Goal: Information Seeking & Learning: Learn about a topic

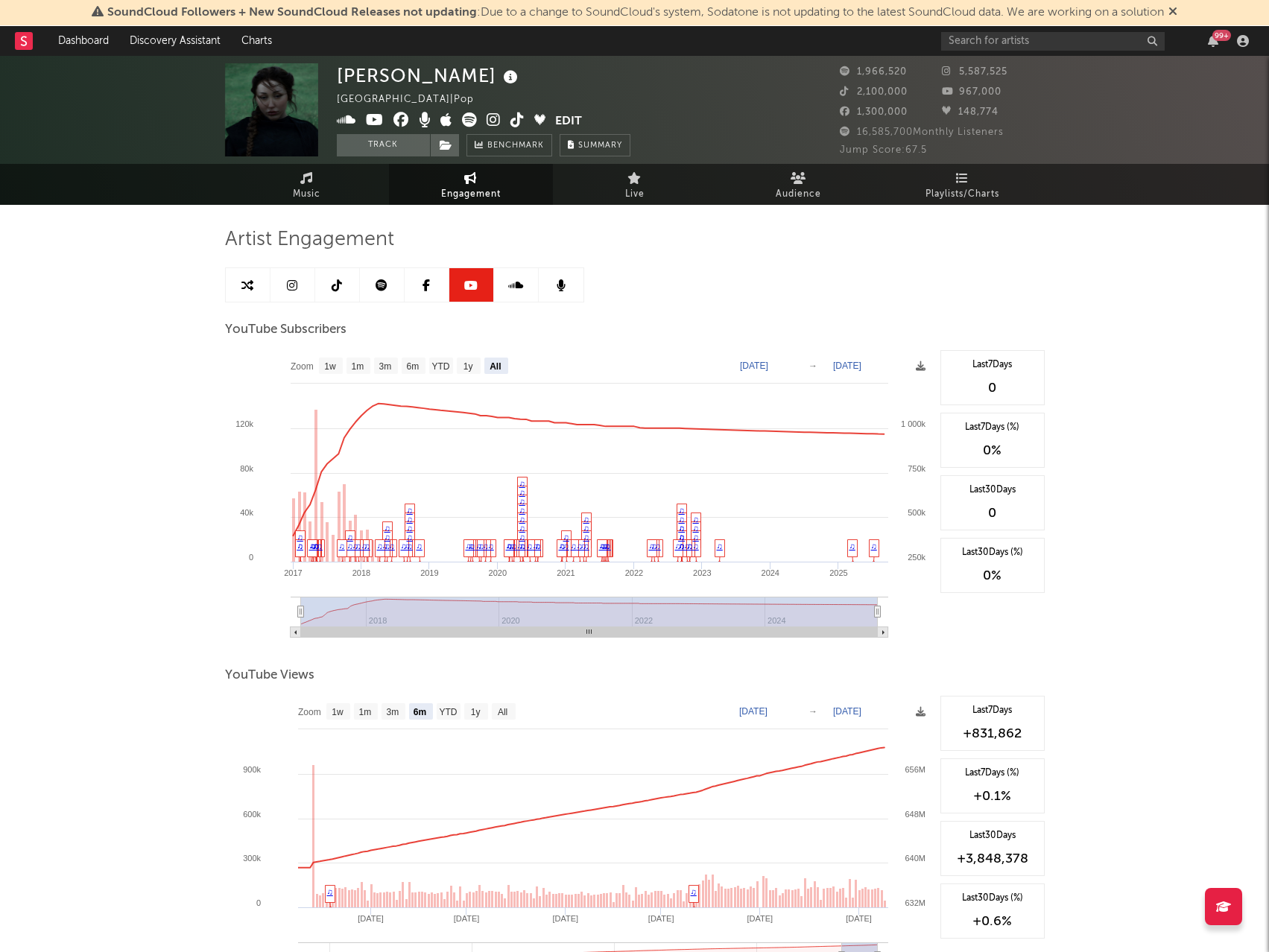
select select "All"
select select "6m"
click at [1033, 41] on input "text" at bounding box center [1052, 41] width 224 height 18
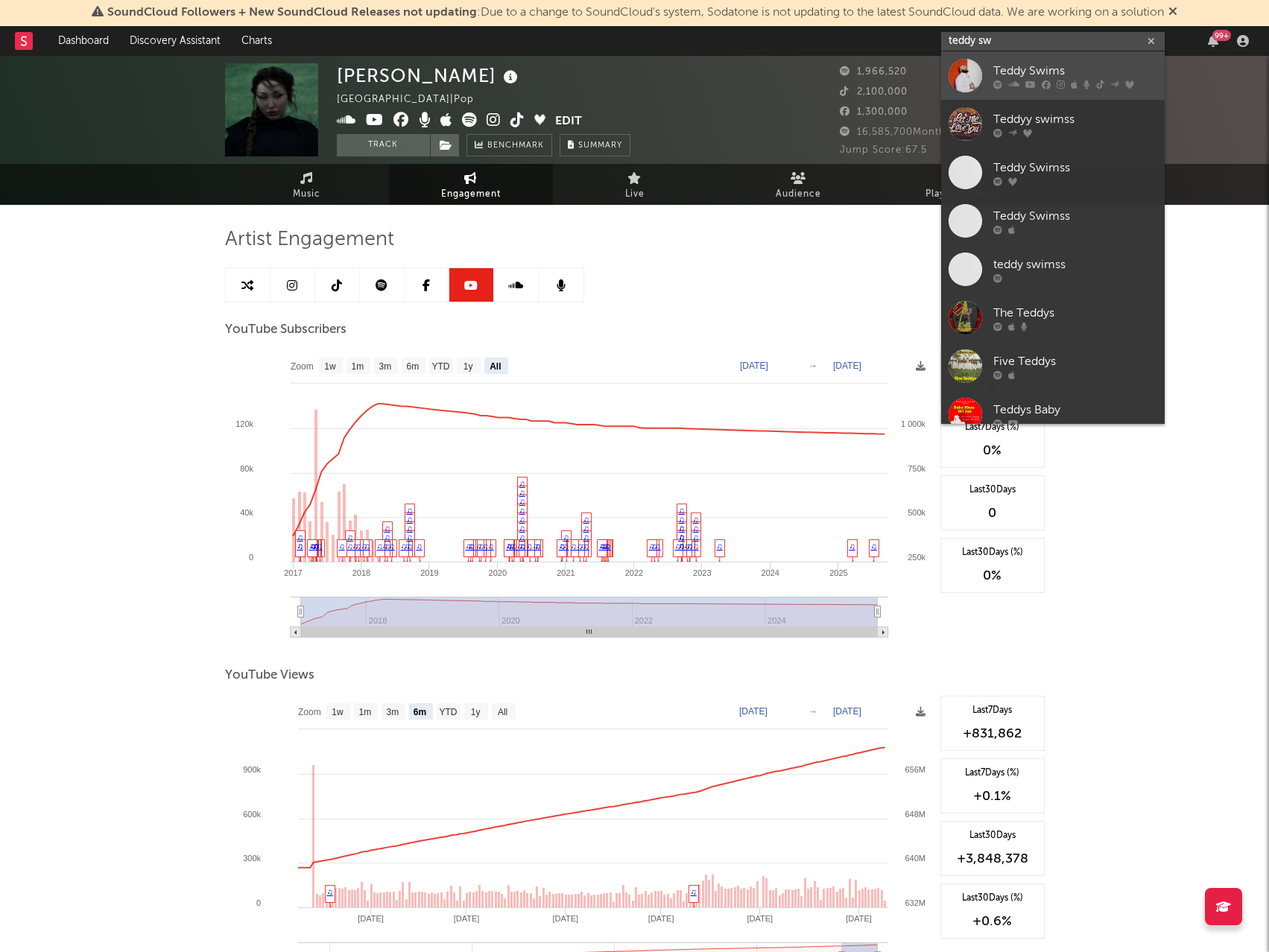
type input "teddy sw"
click at [1061, 65] on div "Teddy Swims" at bounding box center [1074, 71] width 164 height 17
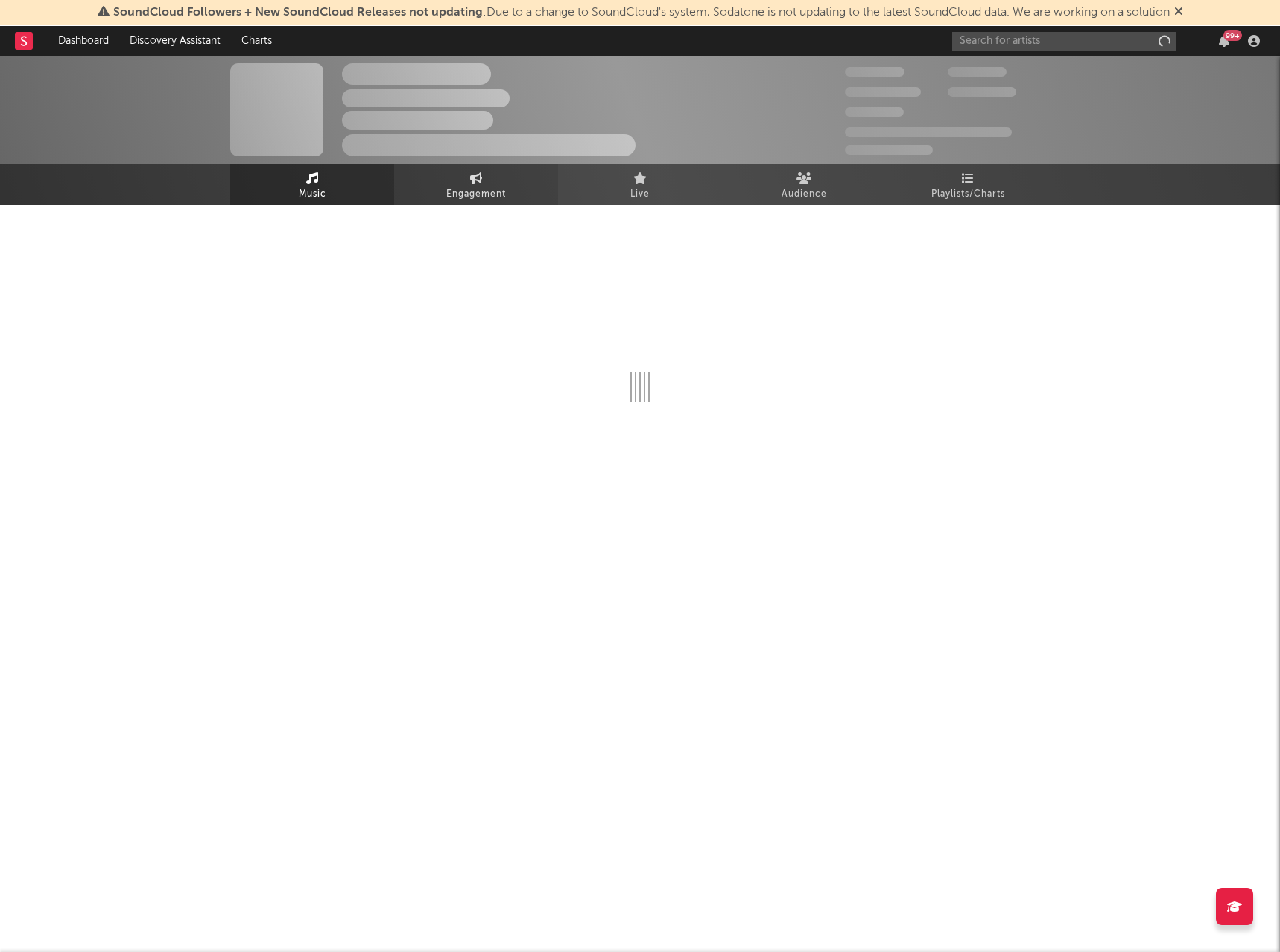
click at [444, 204] on link "Engagement" at bounding box center [476, 184] width 164 height 41
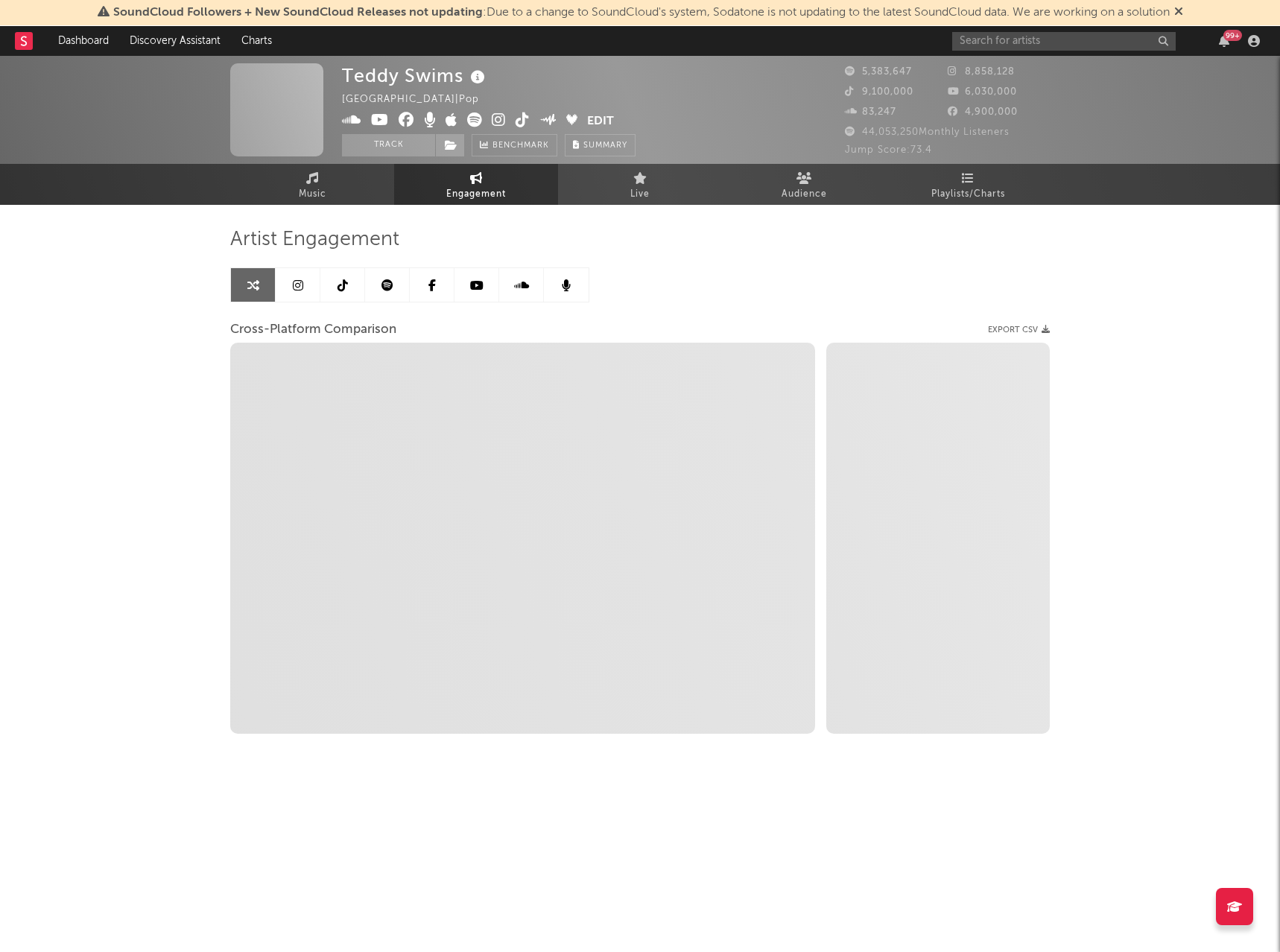
select select "1w"
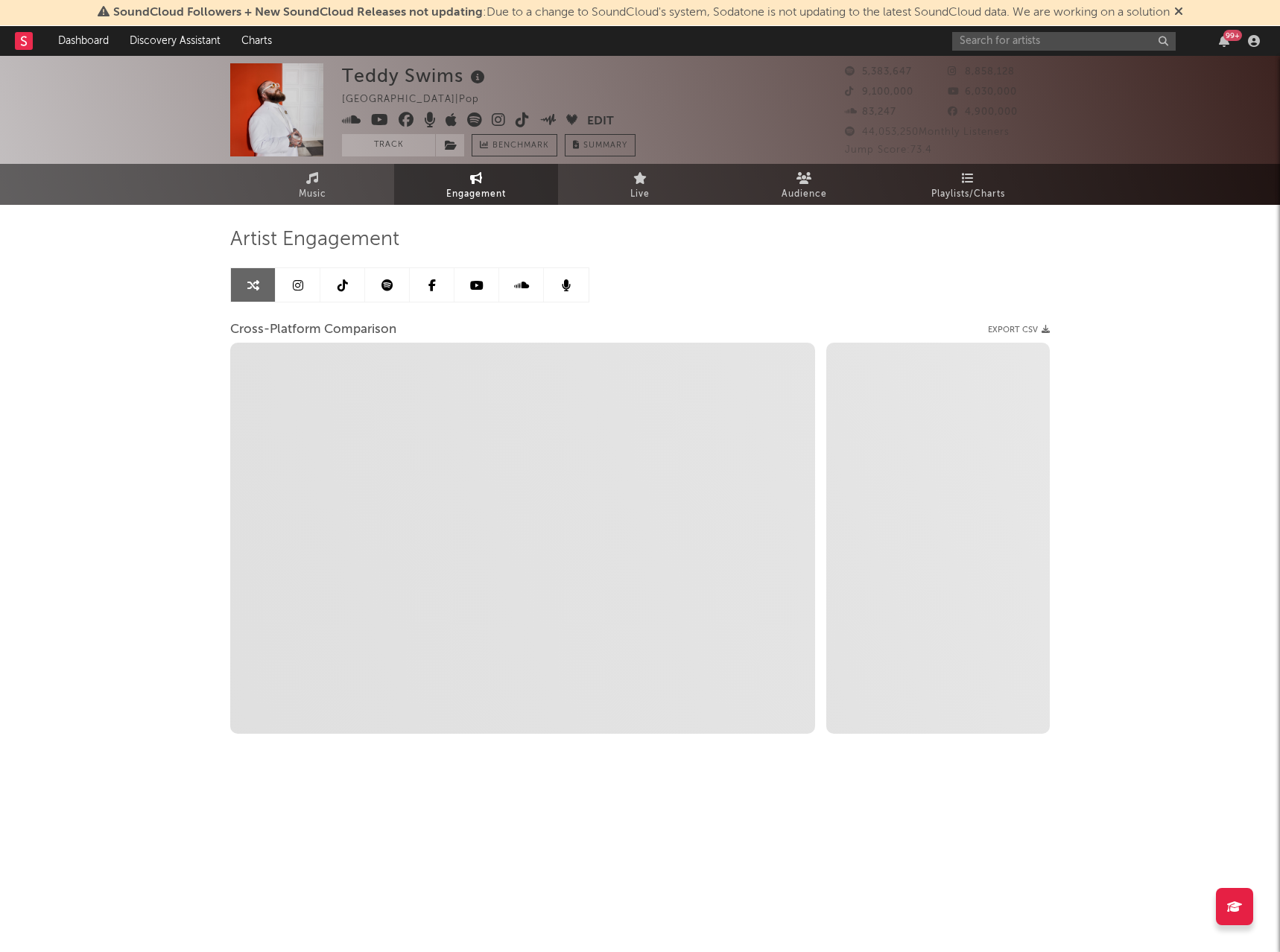
click at [297, 290] on icon at bounding box center [297, 285] width 11 height 12
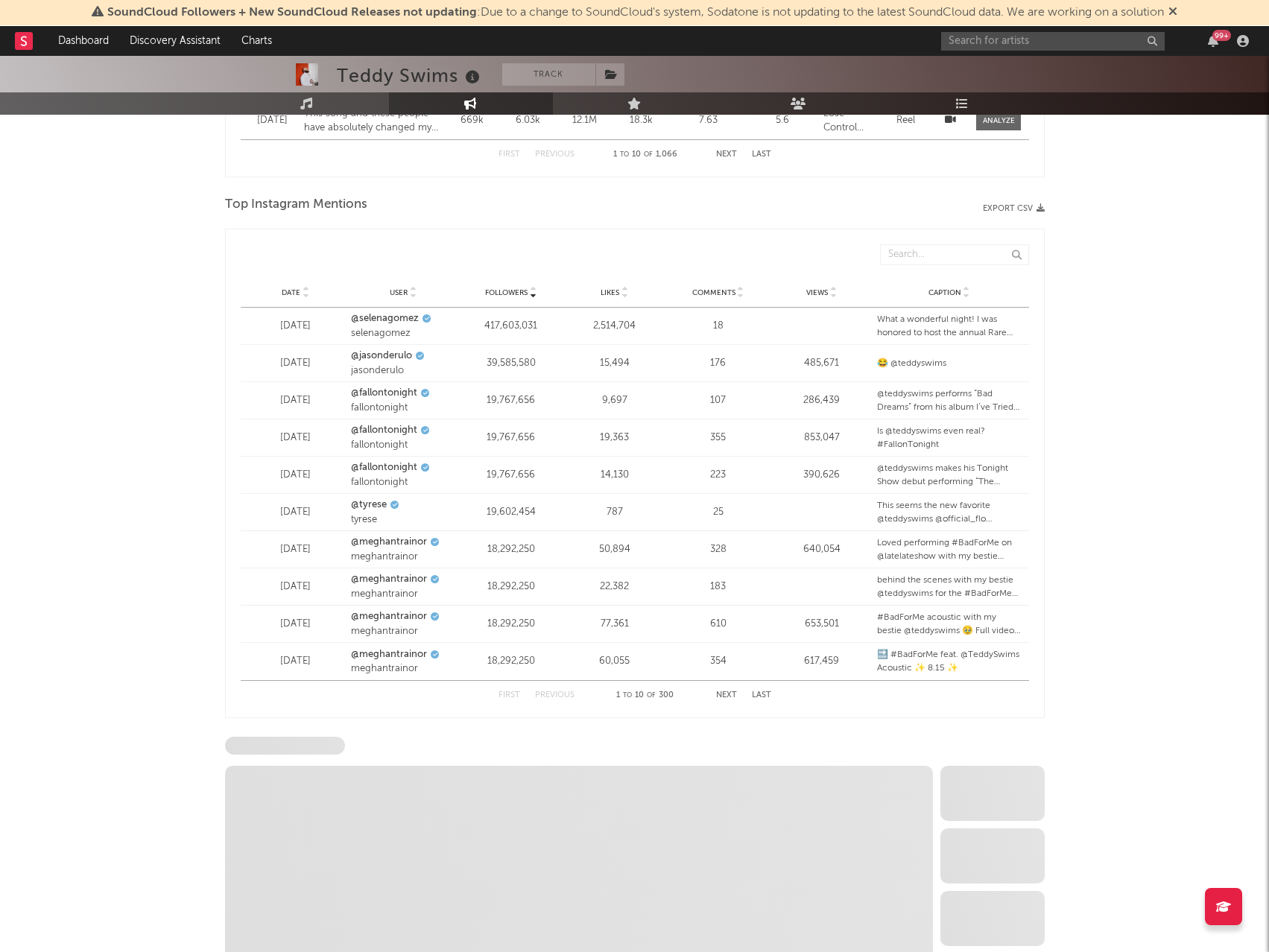
scroll to position [1902, 0]
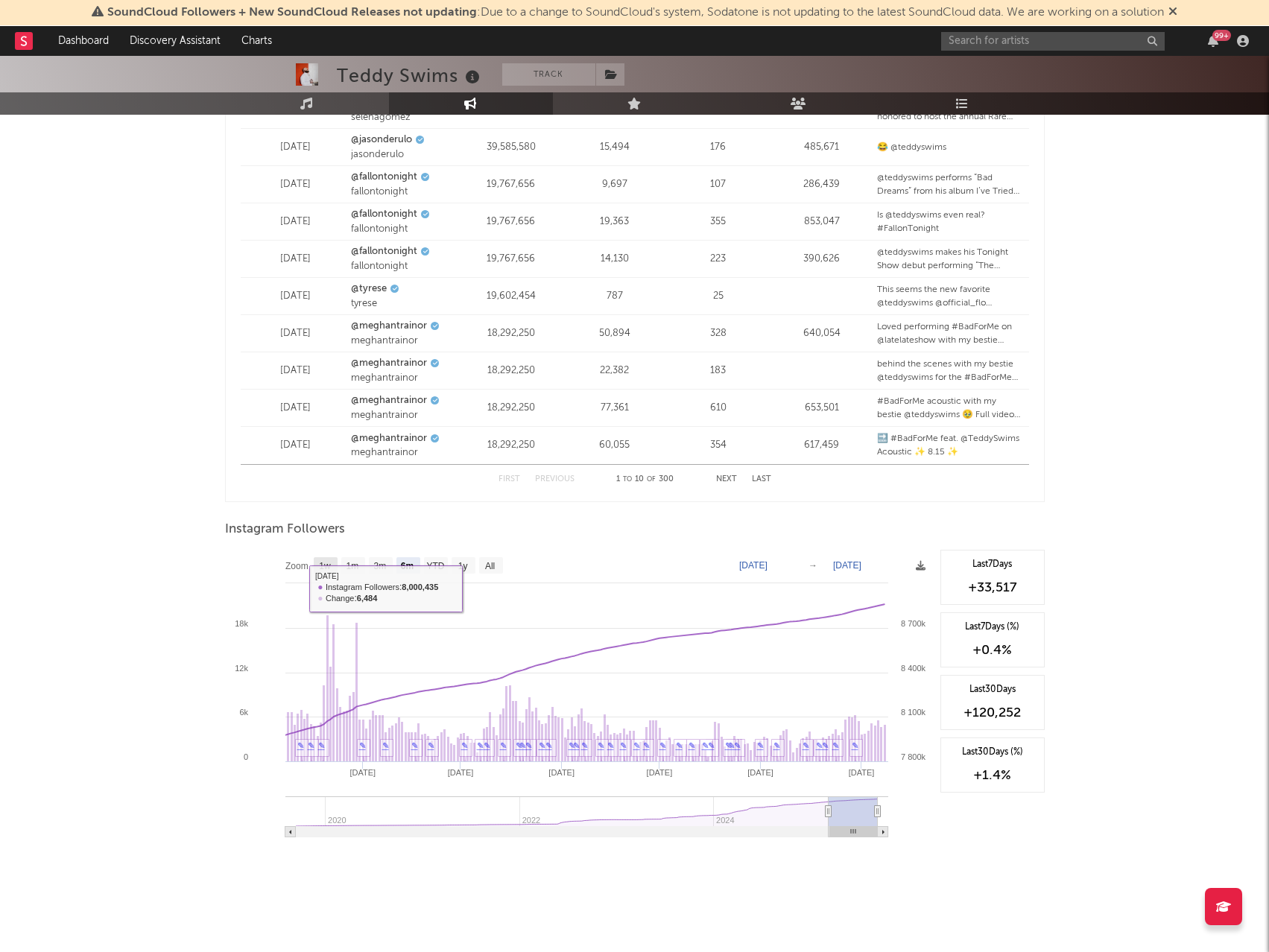
click at [320, 567] on text "1w" at bounding box center [325, 566] width 12 height 11
select select "1w"
type input "[DATE]"
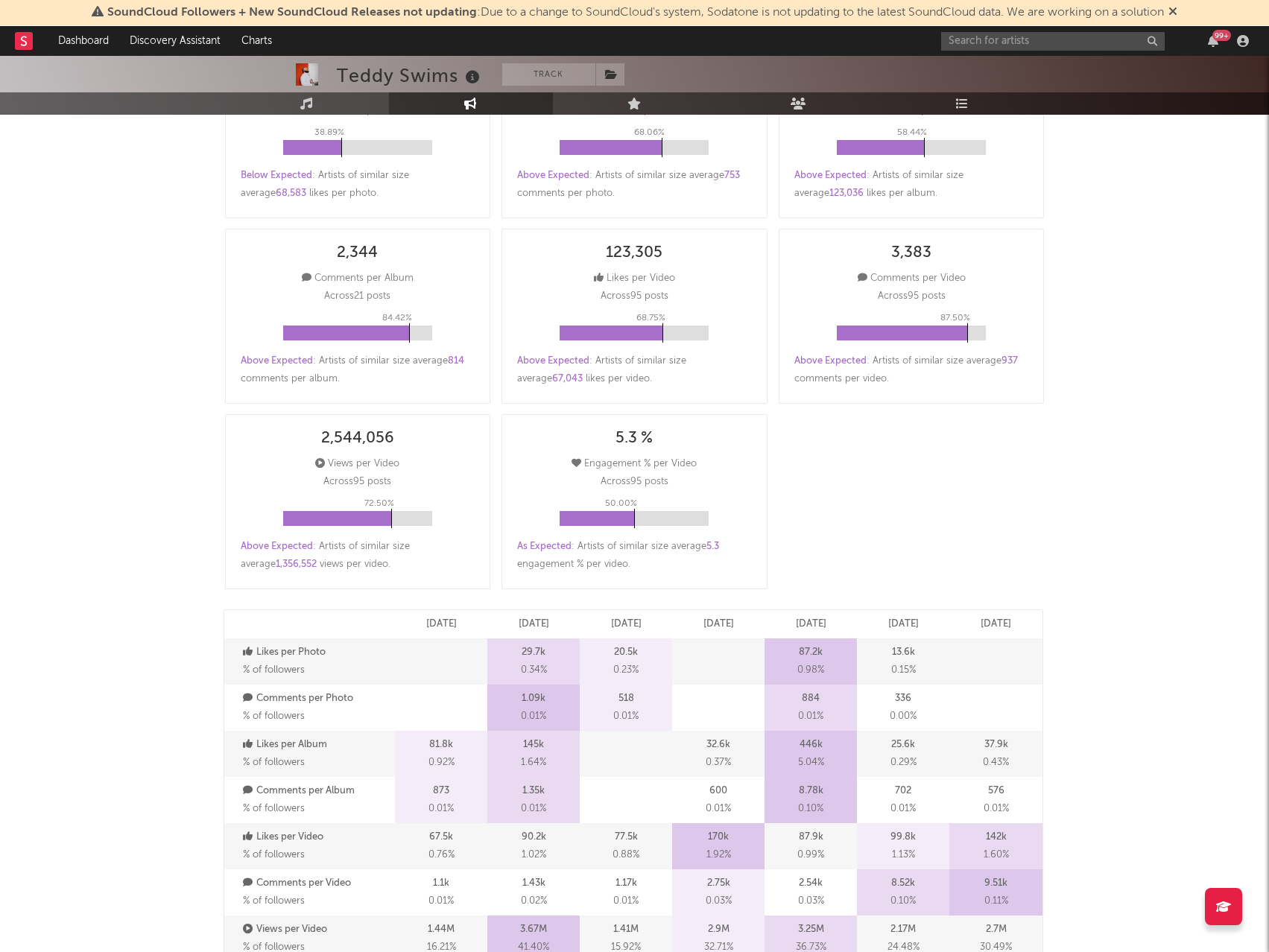
scroll to position [0, 0]
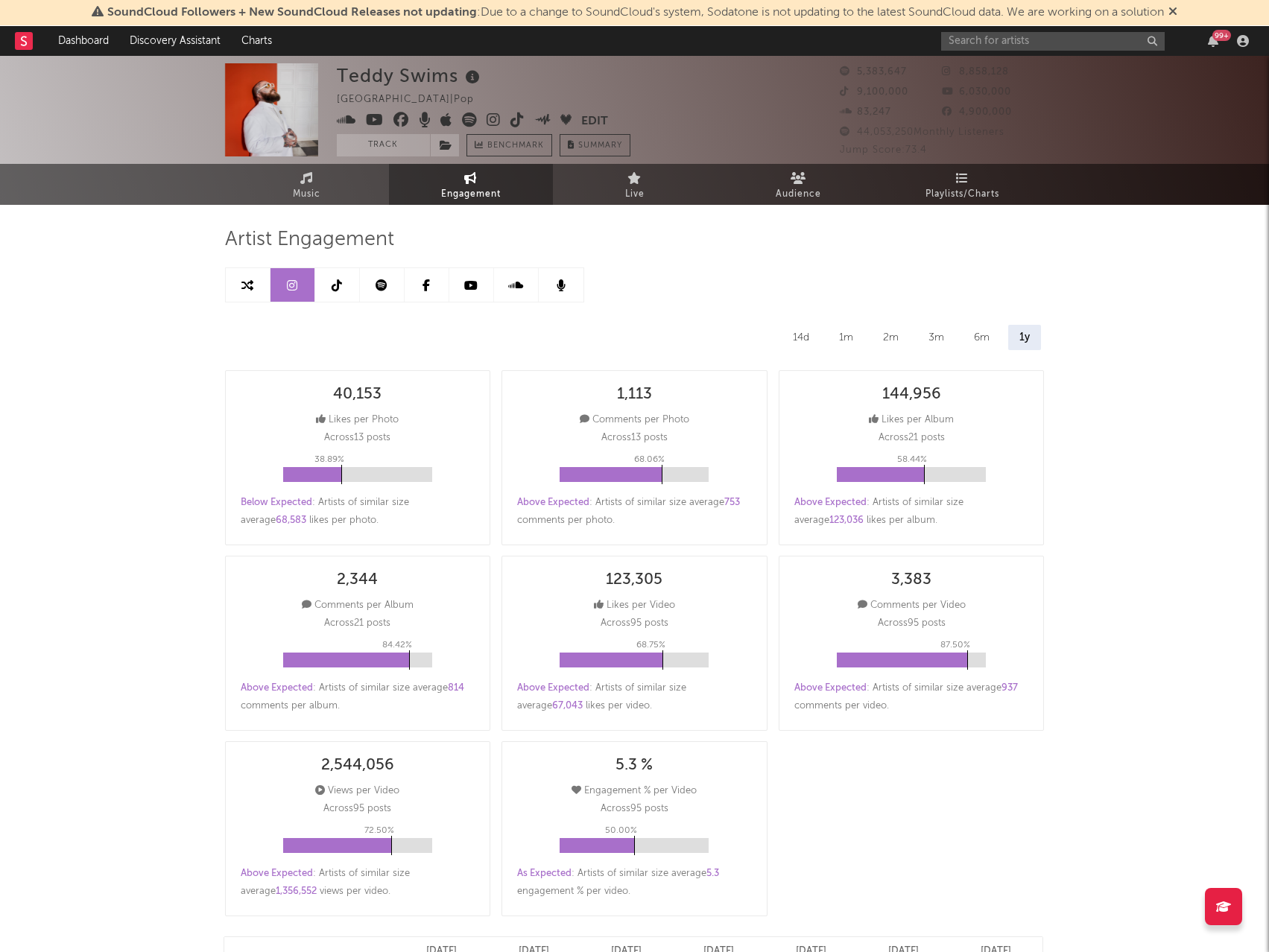
click at [380, 286] on icon at bounding box center [382, 285] width 12 height 12
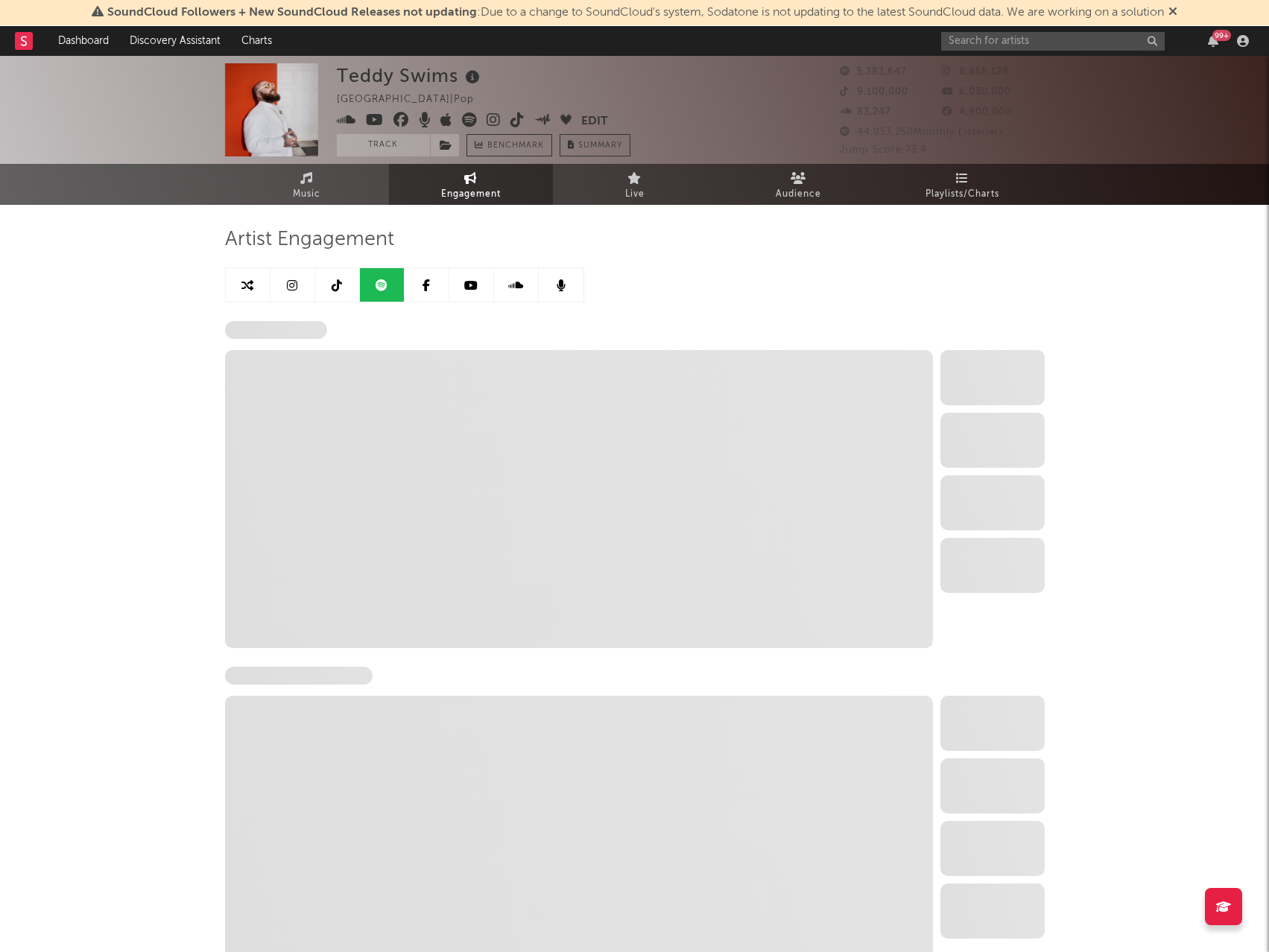
select select "6m"
select select "1w"
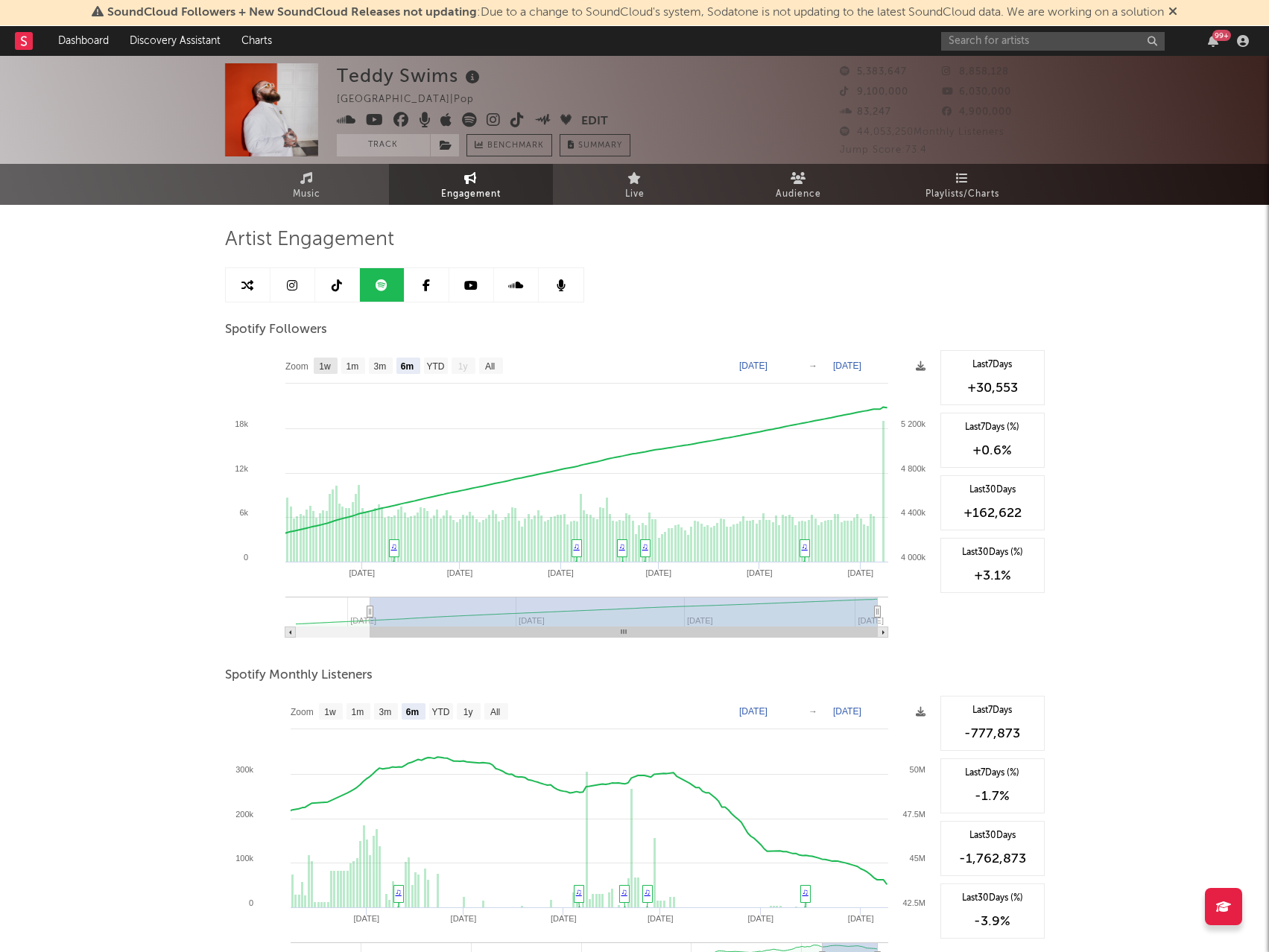
click at [332, 366] on rect at bounding box center [325, 365] width 24 height 16
select select "1w"
type input "[DATE]"
